Goal: Task Accomplishment & Management: Complete application form

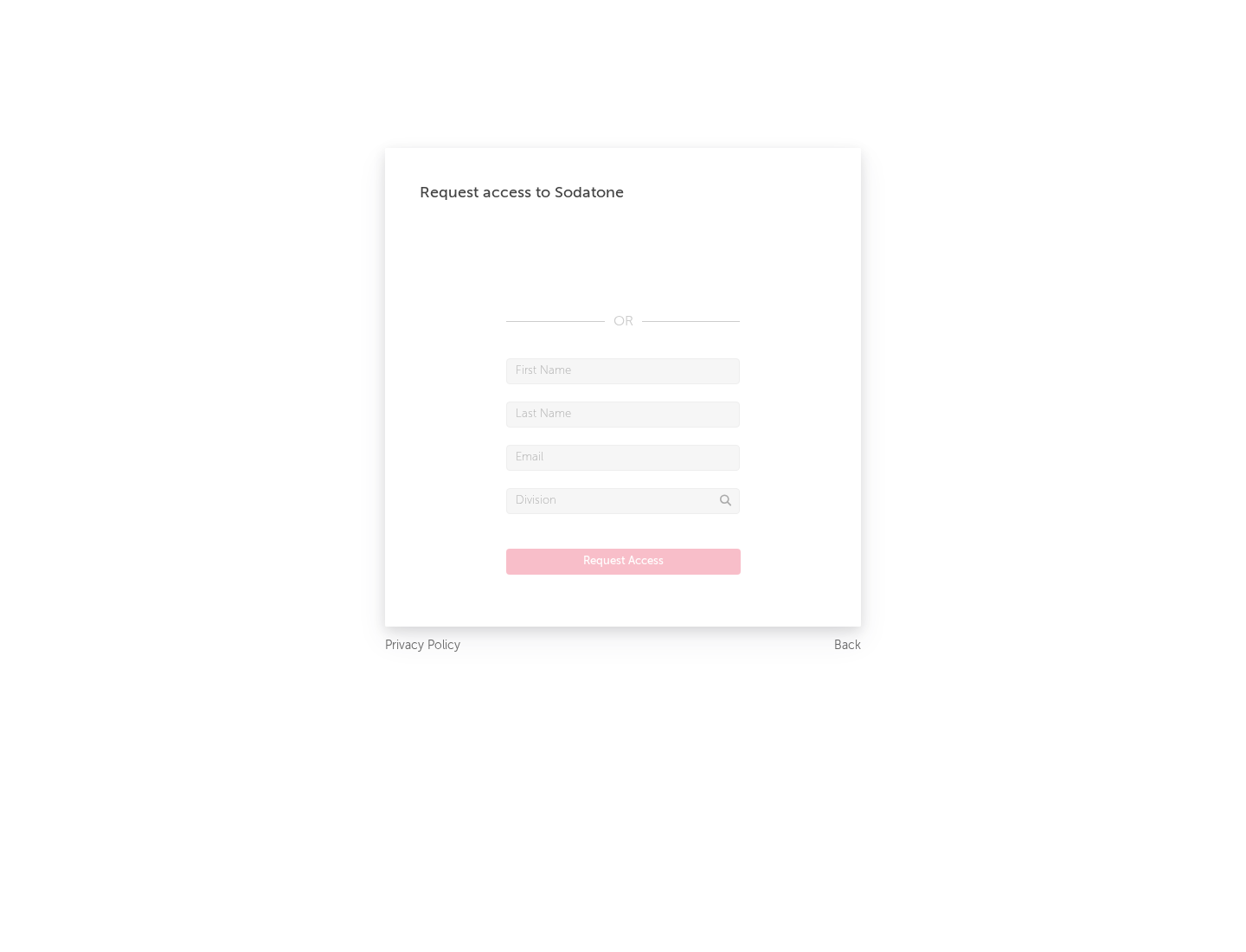
click at [623, 370] on input "text" at bounding box center [623, 371] width 234 height 26
type input "[PERSON_NAME]"
click at [623, 414] on input "text" at bounding box center [623, 414] width 234 height 26
type input "[PERSON_NAME]"
click at [623, 457] on input "text" at bounding box center [623, 457] width 234 height 26
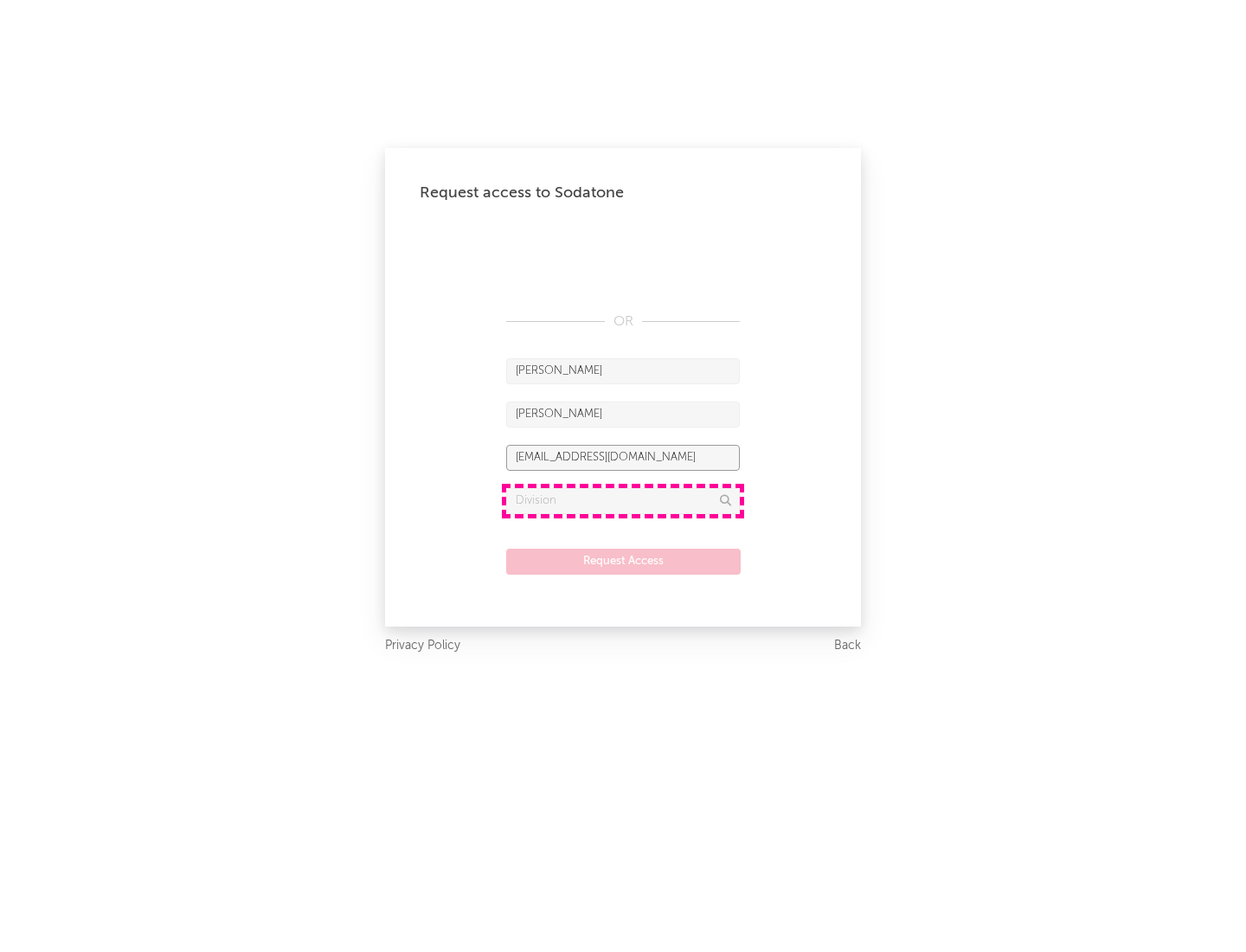
type input "[EMAIL_ADDRESS][DOMAIN_NAME]"
click at [623, 500] on input "text" at bounding box center [623, 501] width 234 height 26
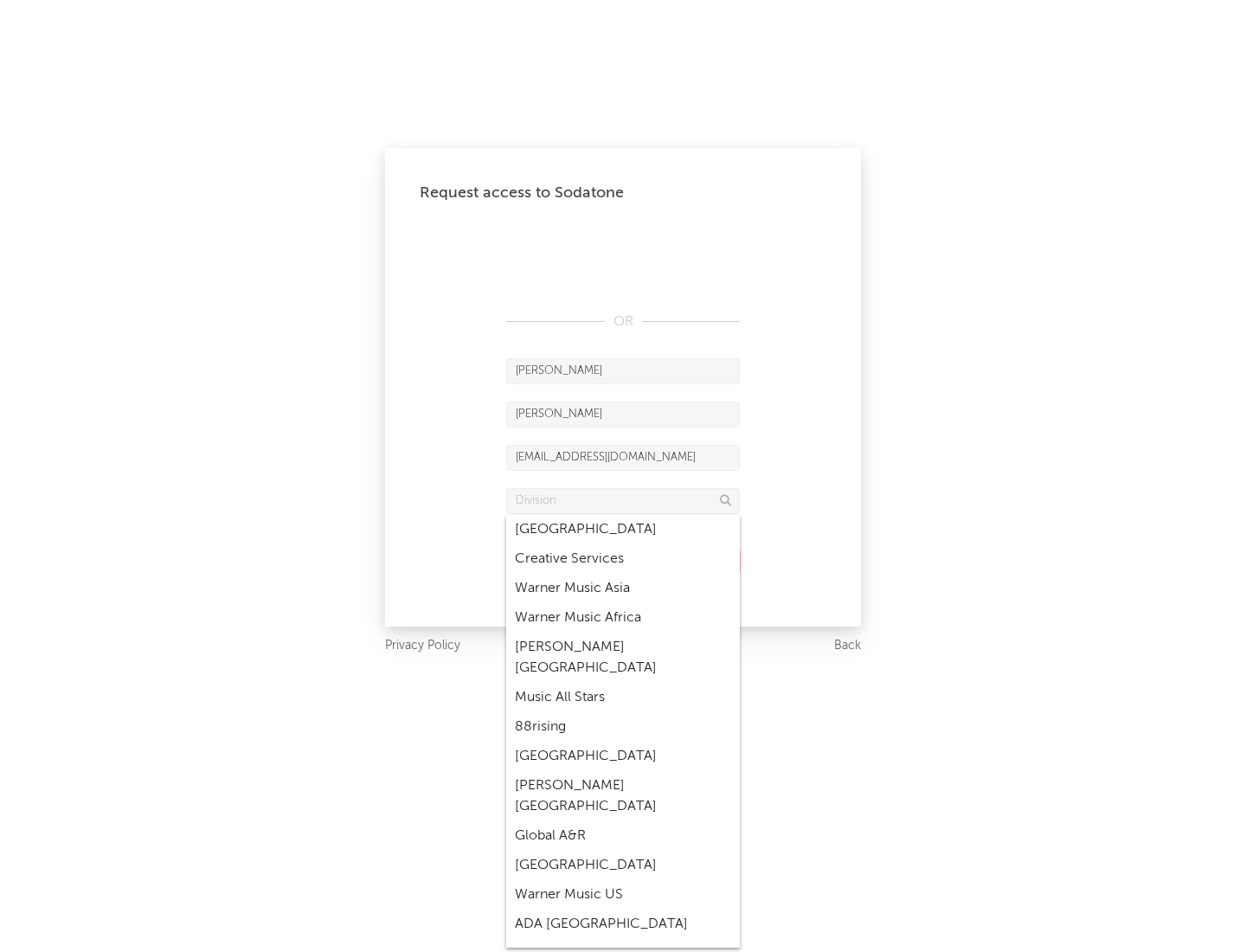
click at [623, 683] on div "Music All Stars" at bounding box center [623, 698] width 234 height 29
type input "Music All Stars"
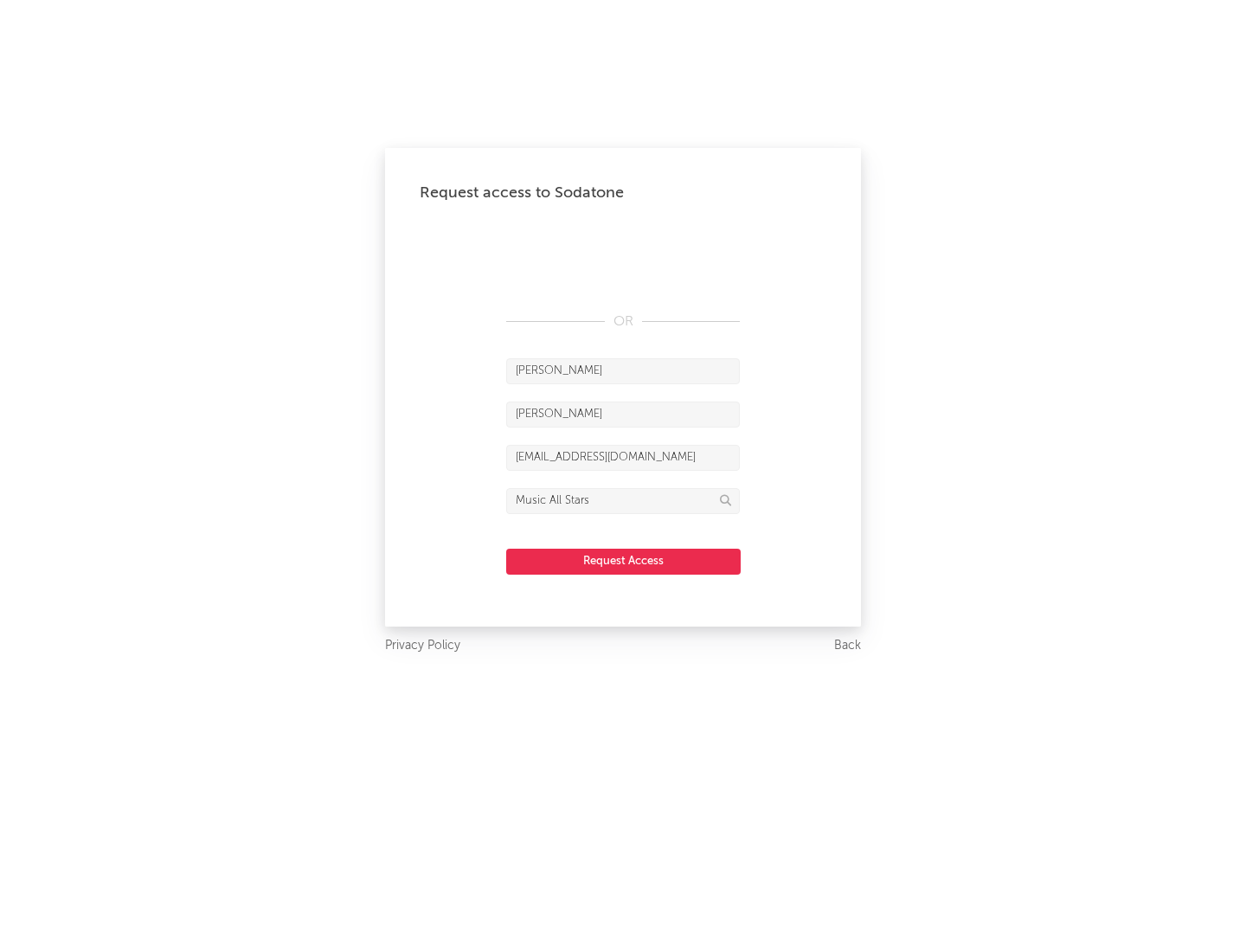
click at [623, 561] on button "Request Access" at bounding box center [623, 562] width 235 height 26
